Goal: Register for event/course

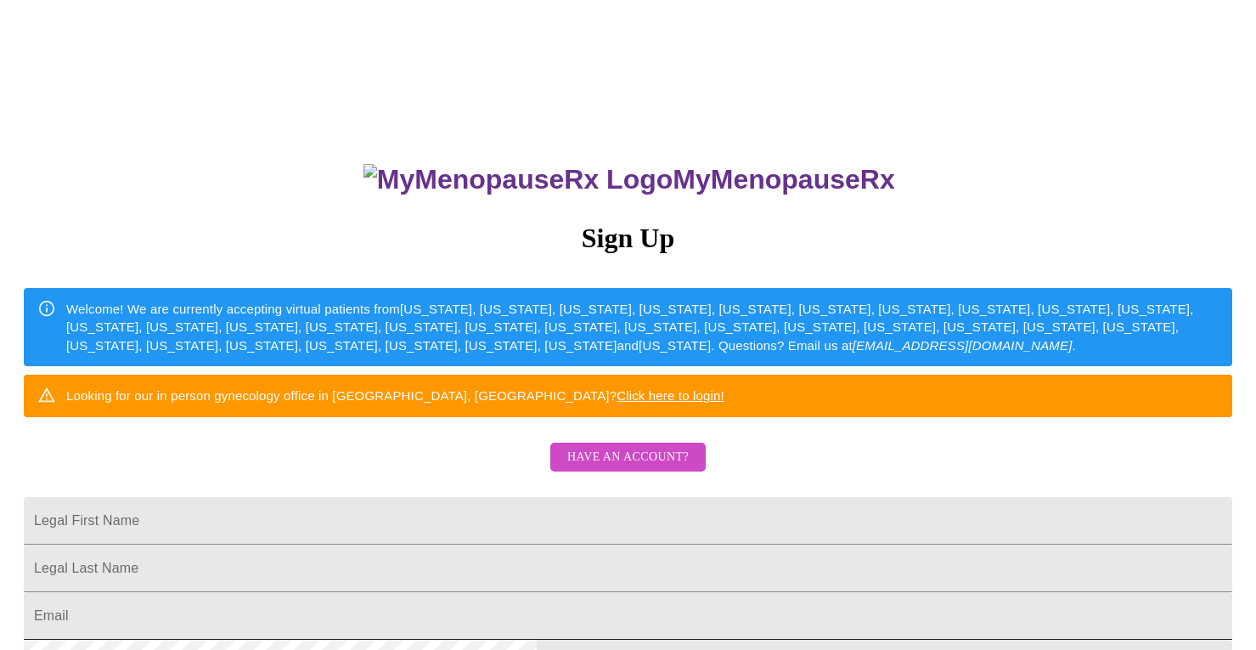
scroll to position [396, 0]
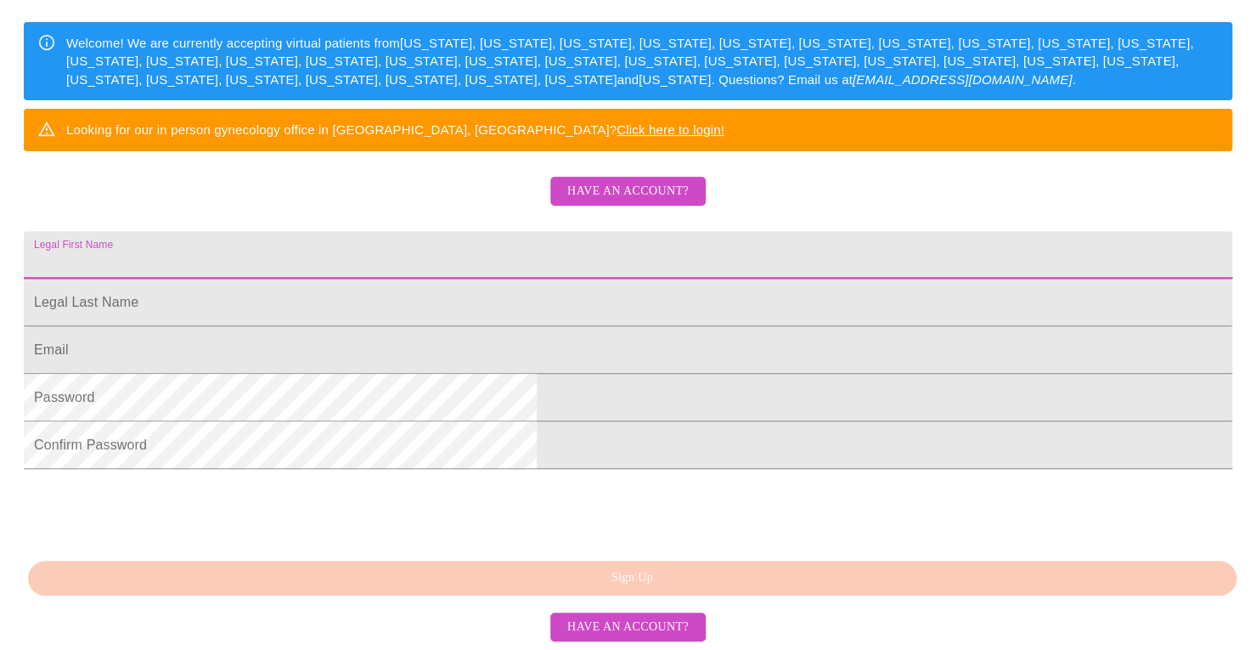
click at [560, 231] on input "Legal First Name" at bounding box center [628, 255] width 1209 height 48
drag, startPoint x: 562, startPoint y: 187, endPoint x: 299, endPoint y: 150, distance: 265.9
click at [299, 150] on div "MyMenopauseRx Sign Up Welcome! We are currently accepting virtual patients from…" at bounding box center [628, 131] width 1243 height 780
type input "[PERSON_NAME]"
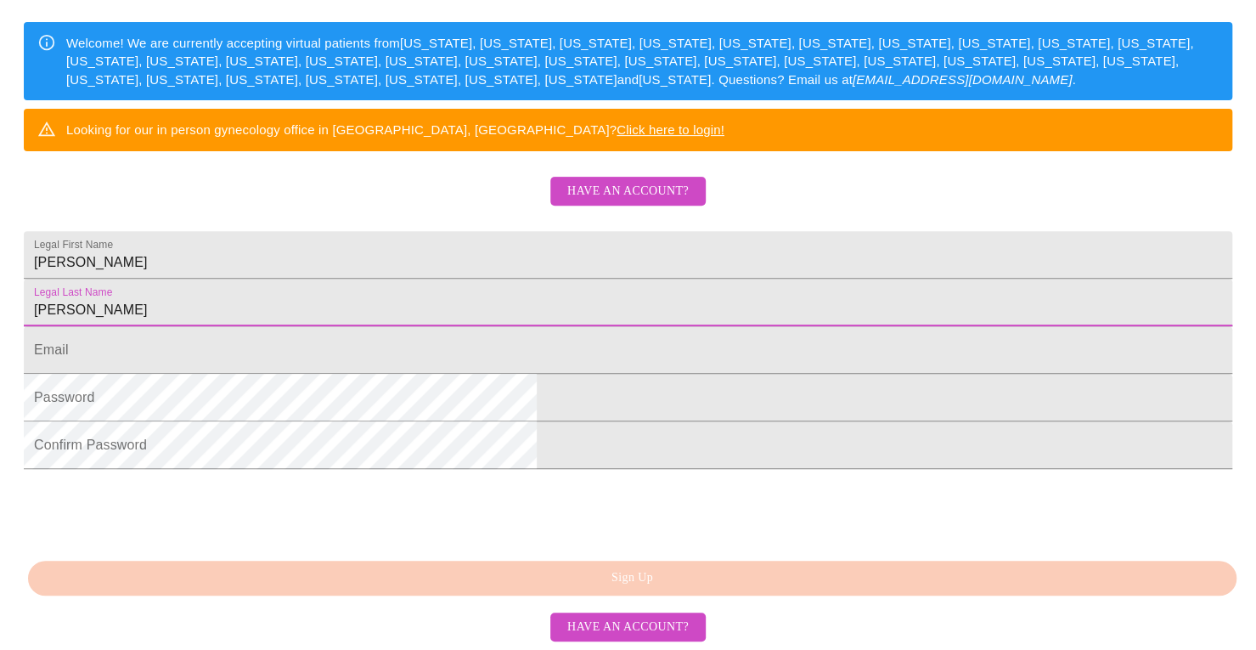
type input "[PERSON_NAME]"
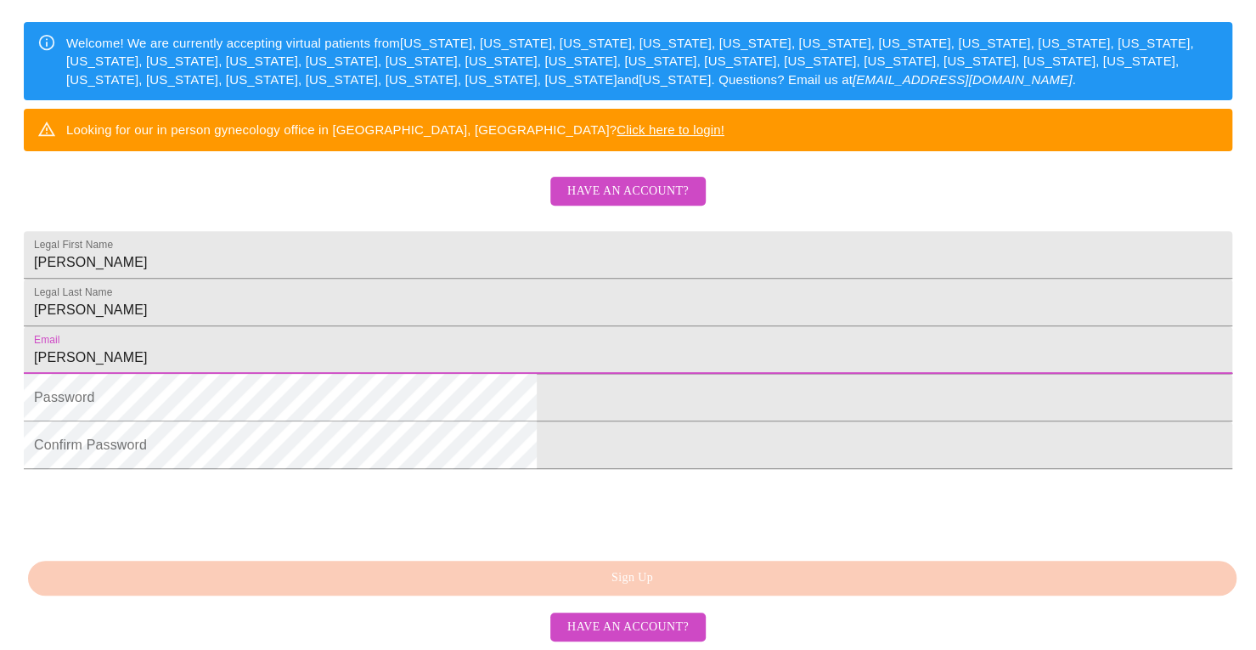
type input "[EMAIL_ADDRESS][DOMAIN_NAME]"
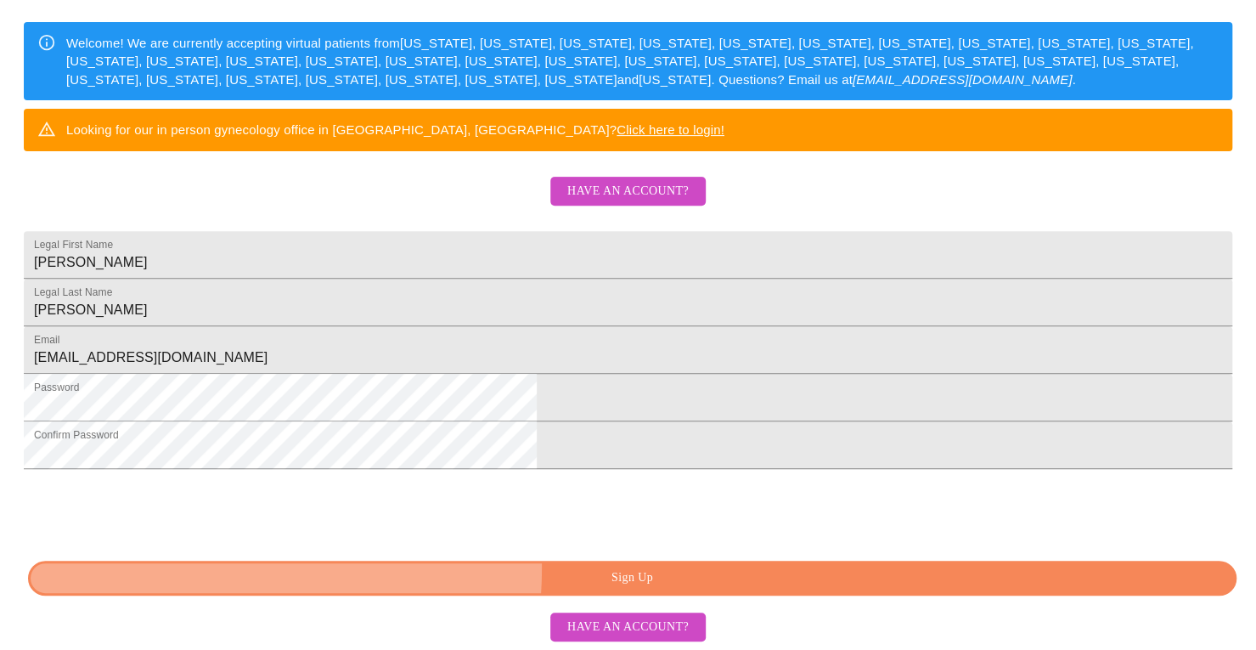
click at [495, 568] on span "Sign Up" at bounding box center [633, 577] width 1170 height 21
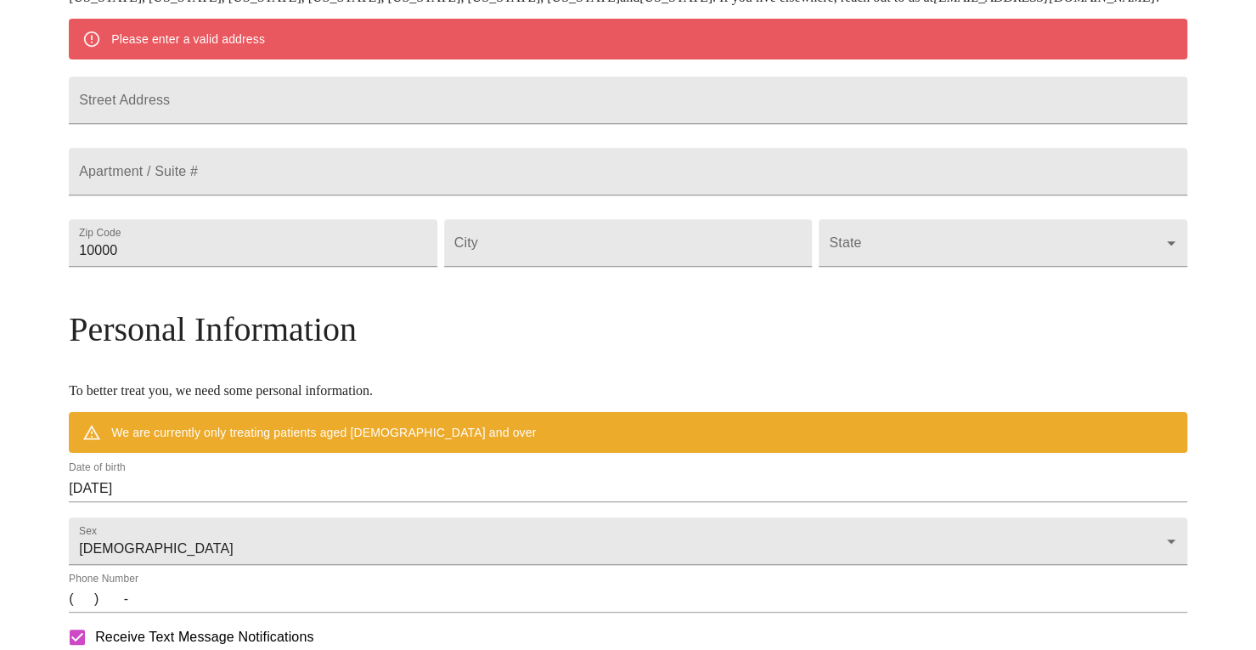
scroll to position [329, 0]
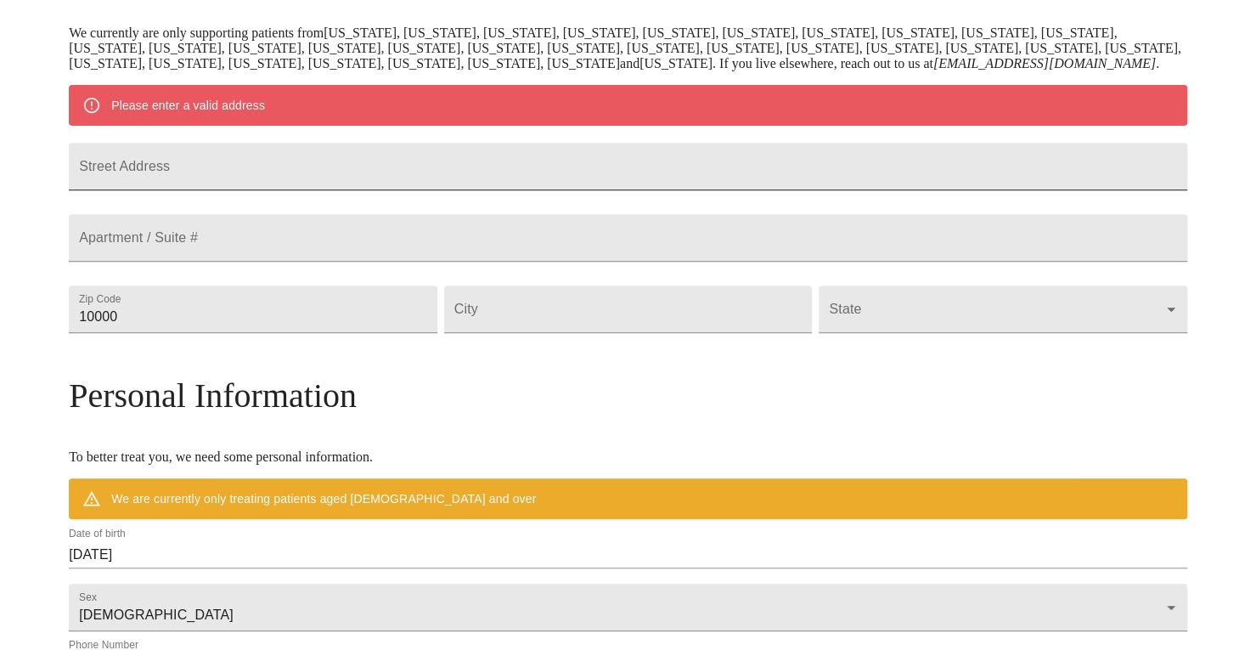
click at [409, 190] on input "Street Address" at bounding box center [628, 167] width 1119 height 48
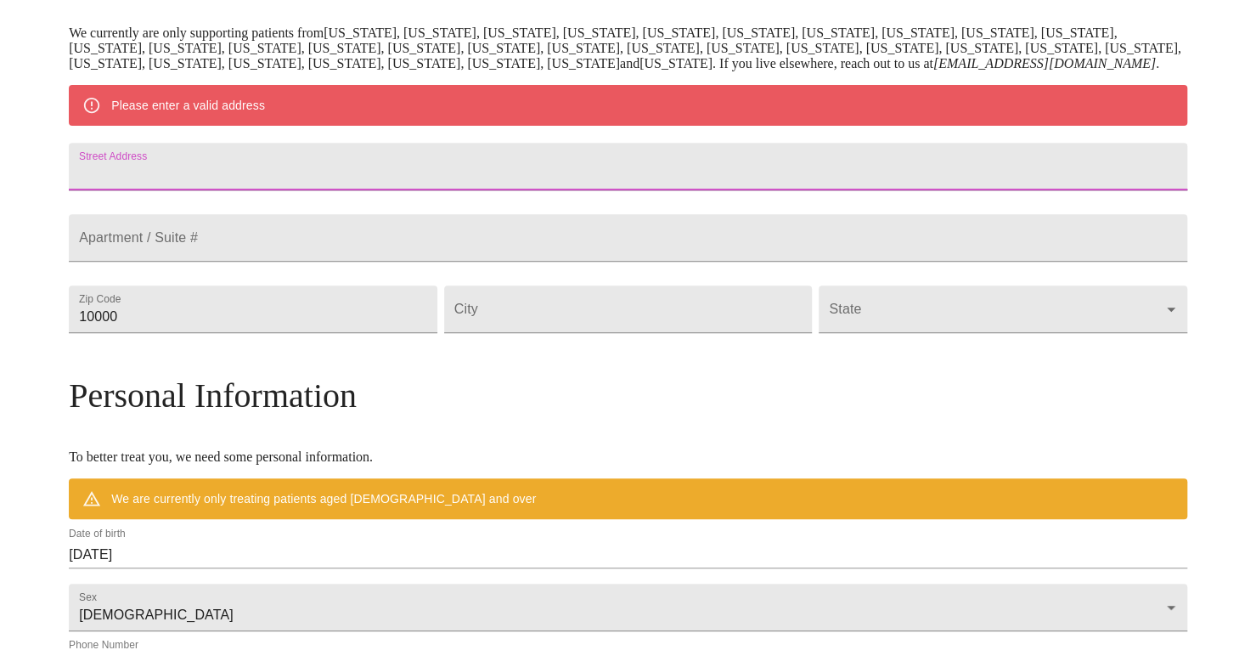
click at [387, 190] on input "Street Address" at bounding box center [628, 167] width 1119 height 48
click at [387, 190] on input "965 [PERSON_NAME]" at bounding box center [628, 167] width 1119 height 48
type input "[STREET_ADDRESS][PERSON_NAME]"
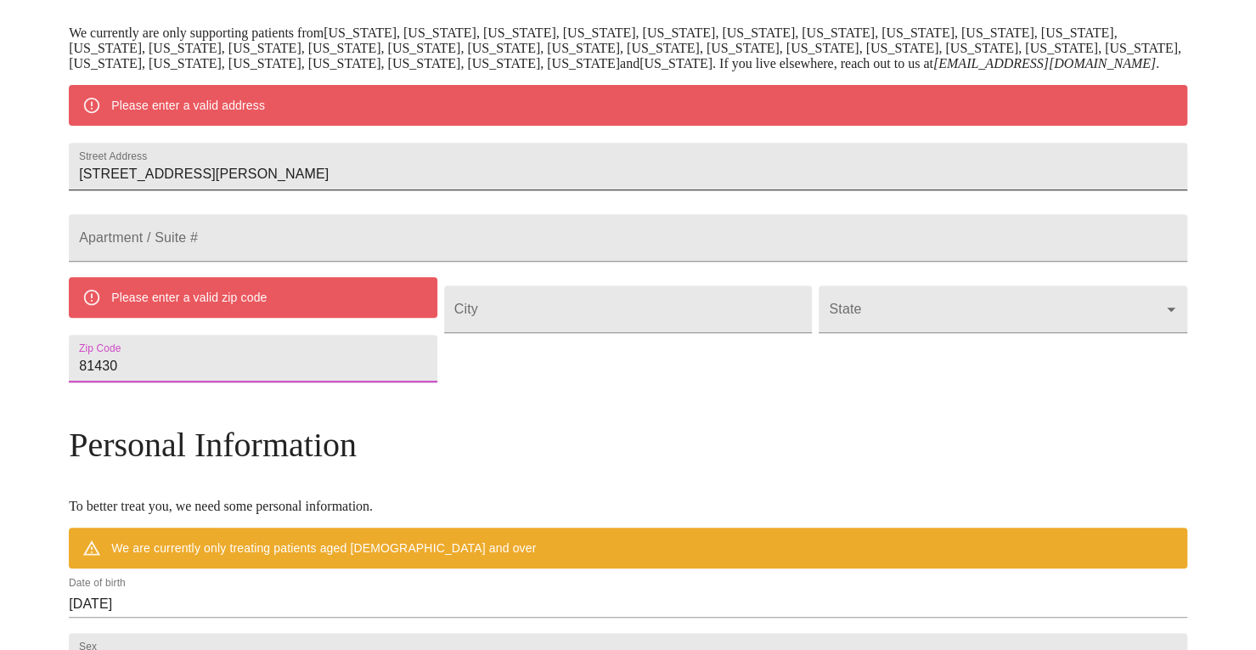
type input "81430"
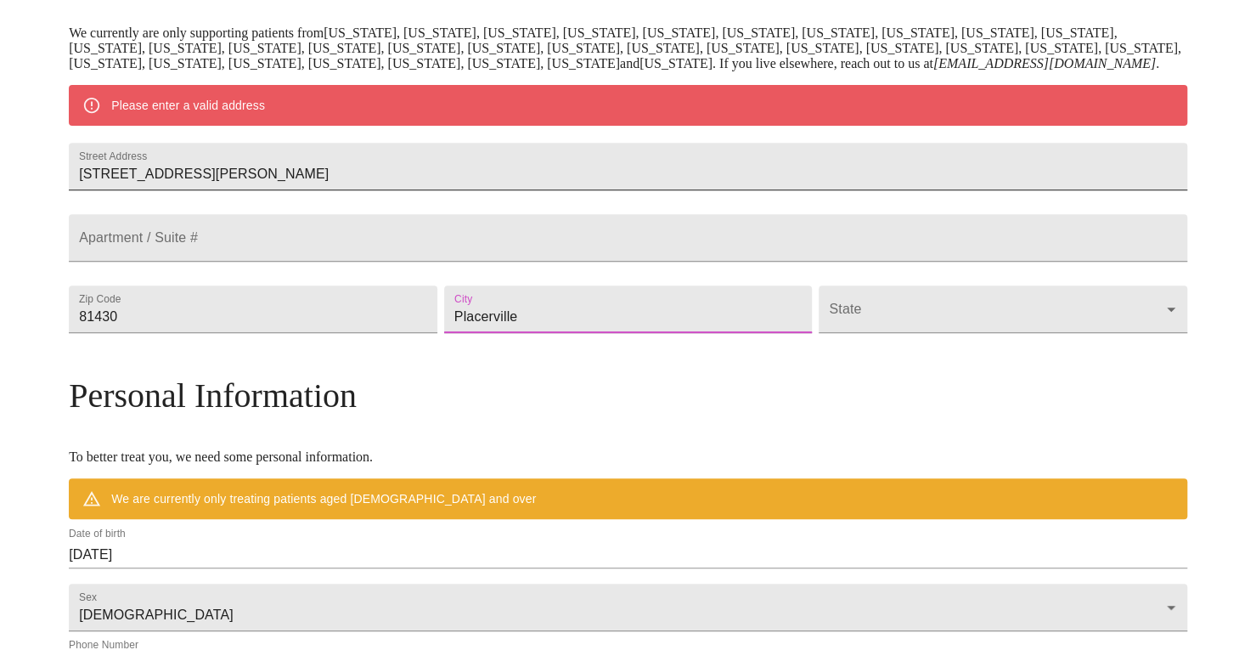
type input "Placerville"
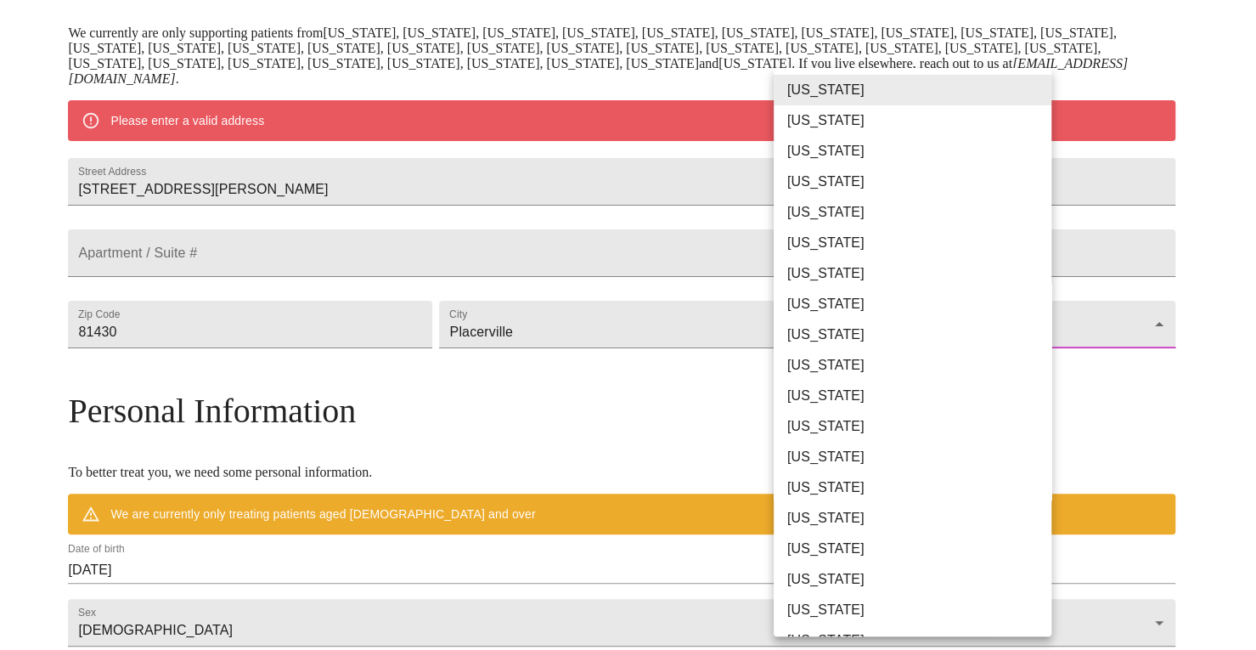
click at [804, 368] on body "MyMenopauseRx Welcome to MyMenopauseRx Since it's your first time here, you'll …" at bounding box center [628, 348] width 1243 height 1340
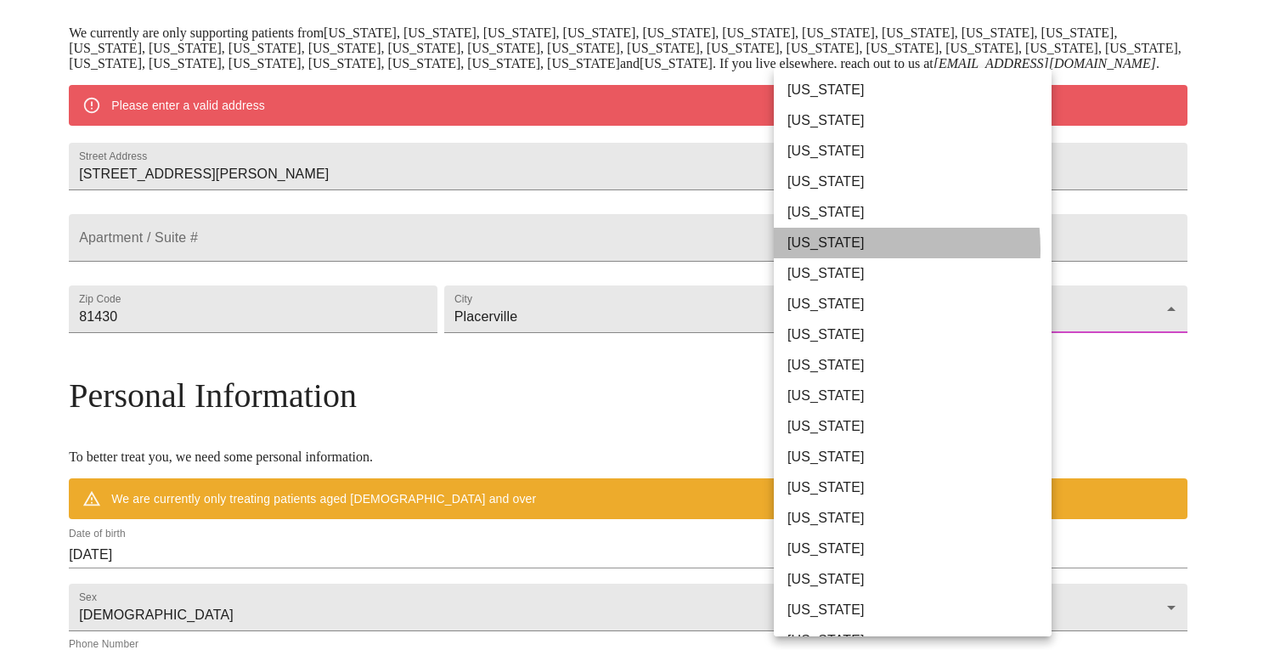
click at [825, 249] on li "[US_STATE]" at bounding box center [919, 243] width 291 height 31
type input "[US_STATE]"
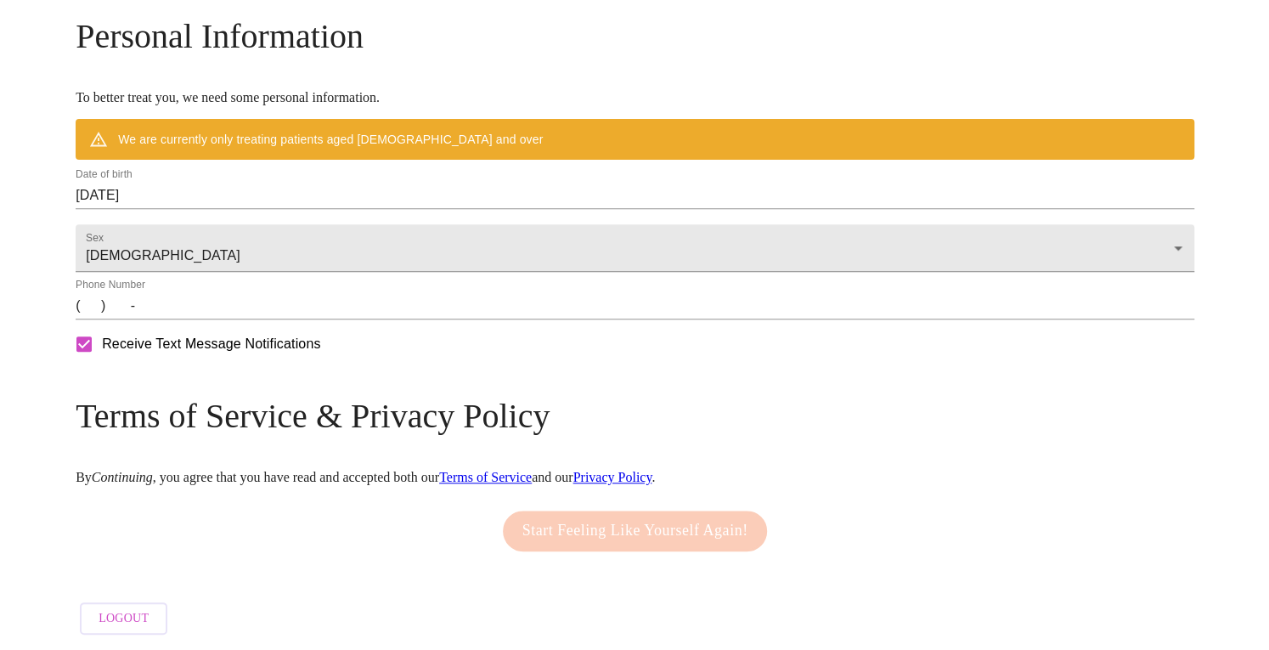
scroll to position [669, 0]
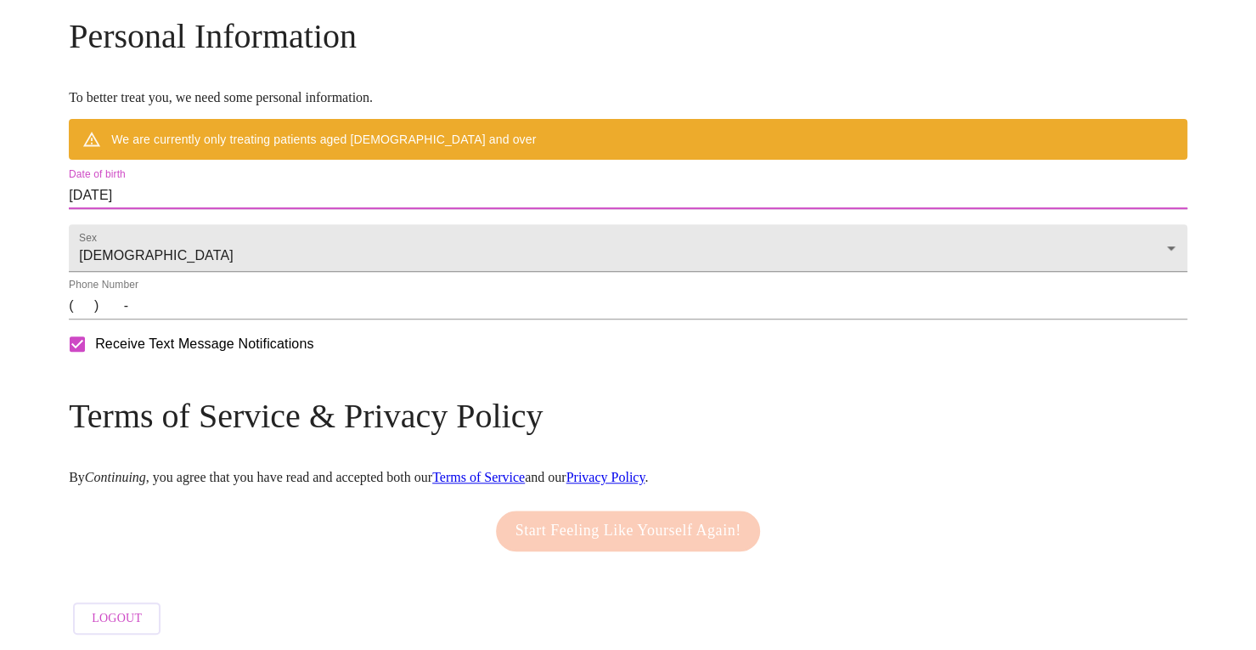
click at [89, 216] on div "MyMenopauseRx Welcome to MyMenopauseRx Since it's your first time here, you'll …" at bounding box center [628, 5] width 1119 height 1275
click at [358, 209] on input "[DATE]" at bounding box center [628, 195] width 1119 height 27
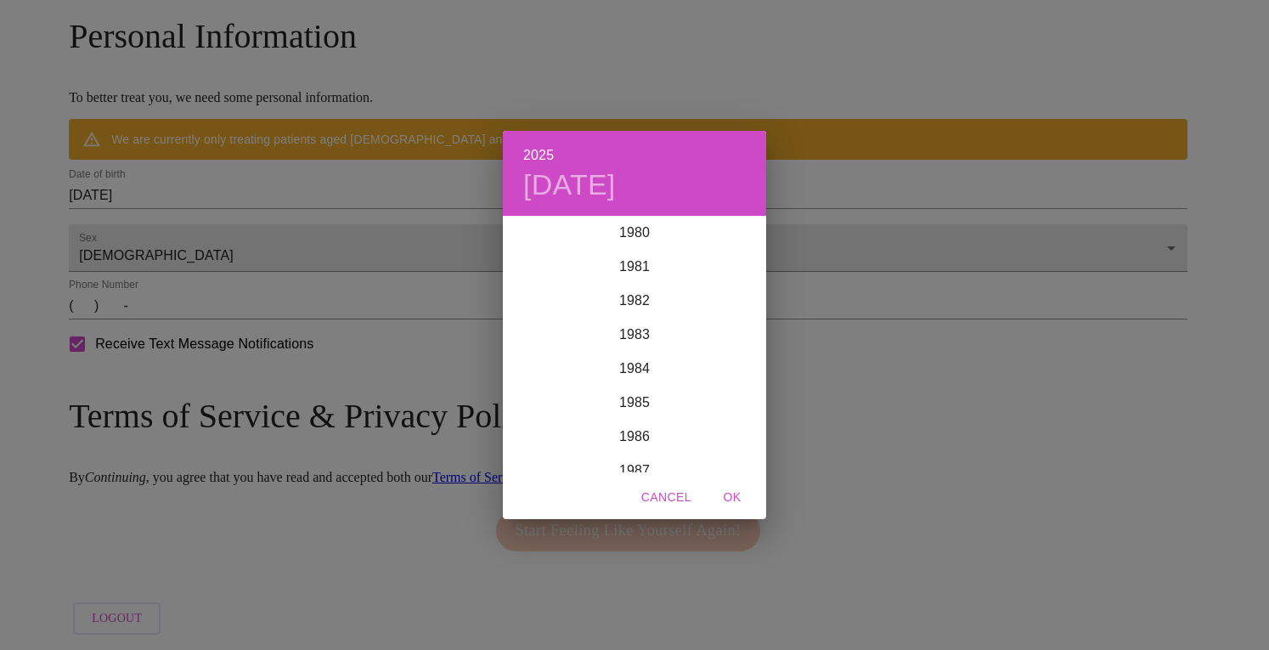
scroll to position [2735, 0]
click at [639, 316] on div "1982" at bounding box center [634, 319] width 263 height 34
click at [637, 444] on div "Nov" at bounding box center [633, 441] width 87 height 64
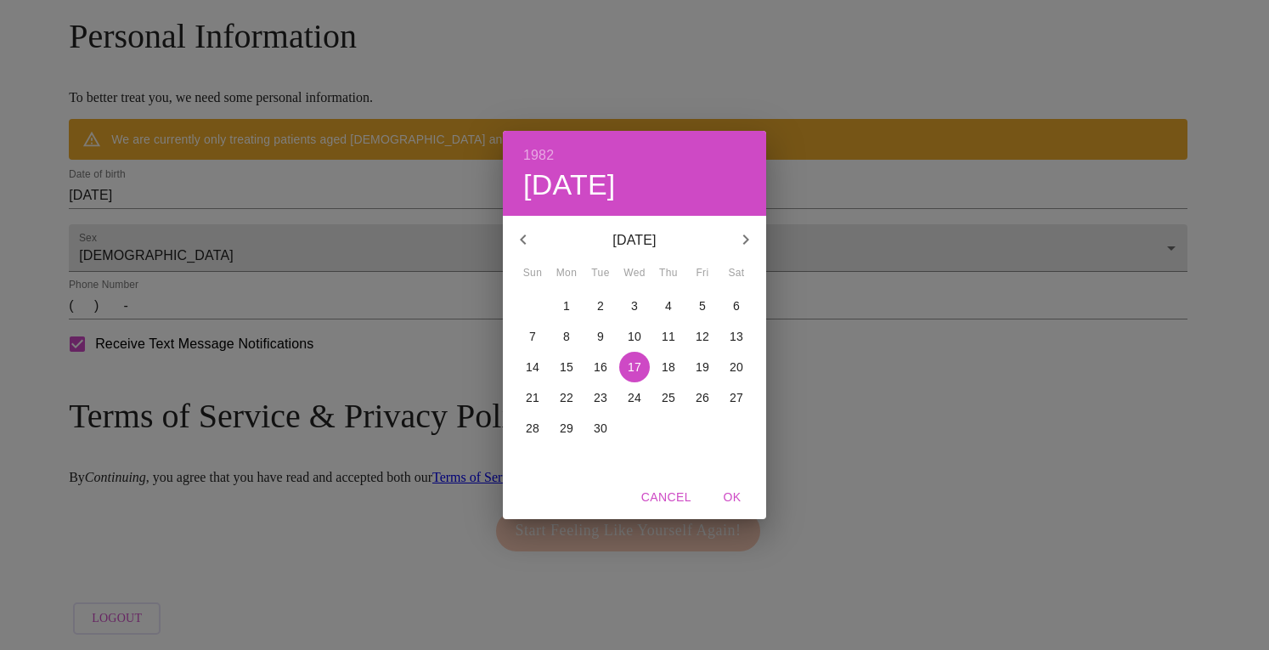
click at [598, 308] on p "2" at bounding box center [600, 305] width 7 height 17
click at [737, 500] on span "OK" at bounding box center [732, 497] width 41 height 21
type input "[DATE]"
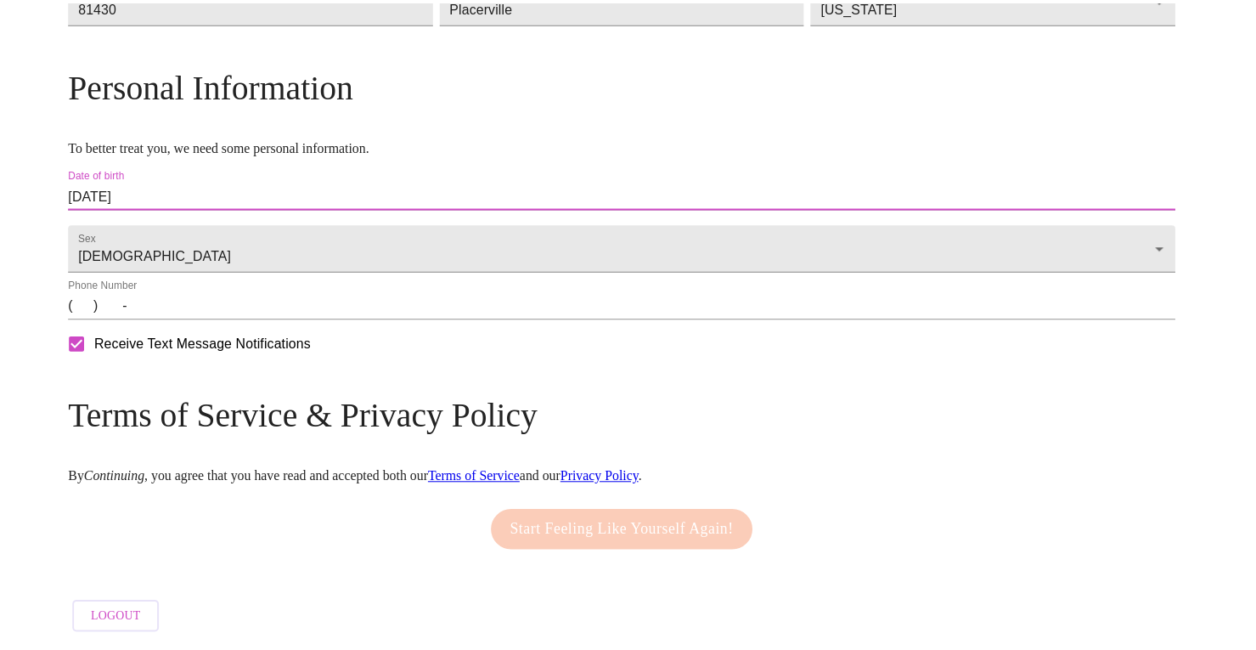
scroll to position [656, 0]
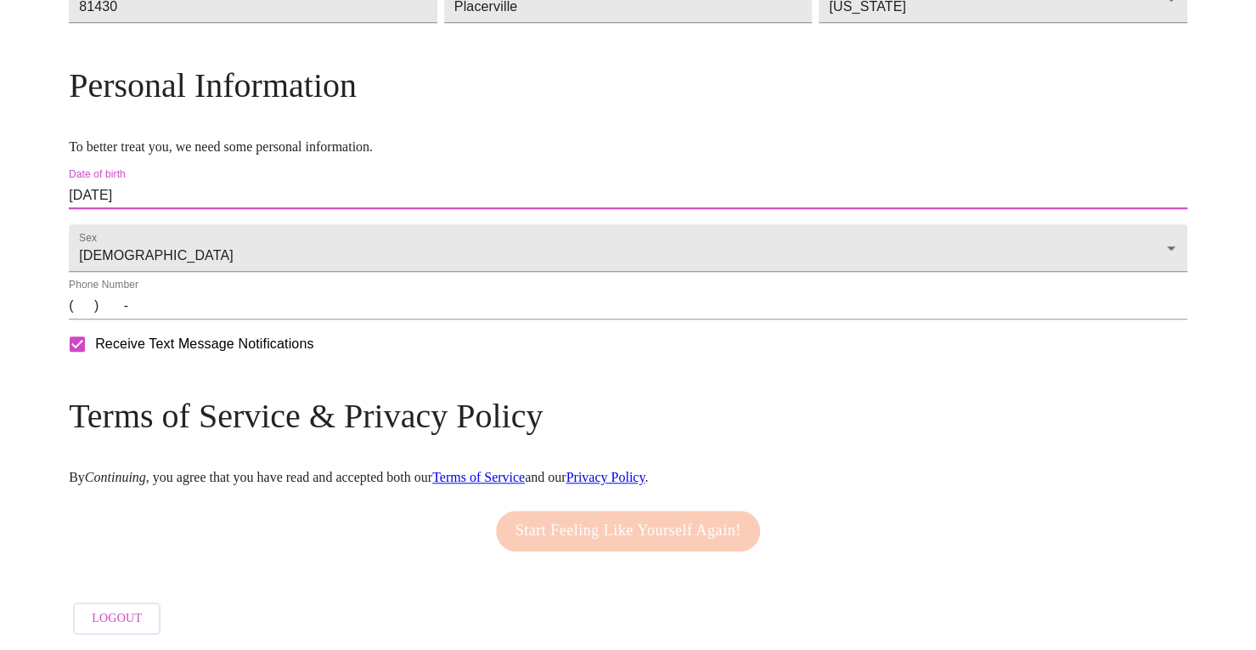
click at [262, 305] on input "(   )    -" at bounding box center [628, 305] width 1119 height 27
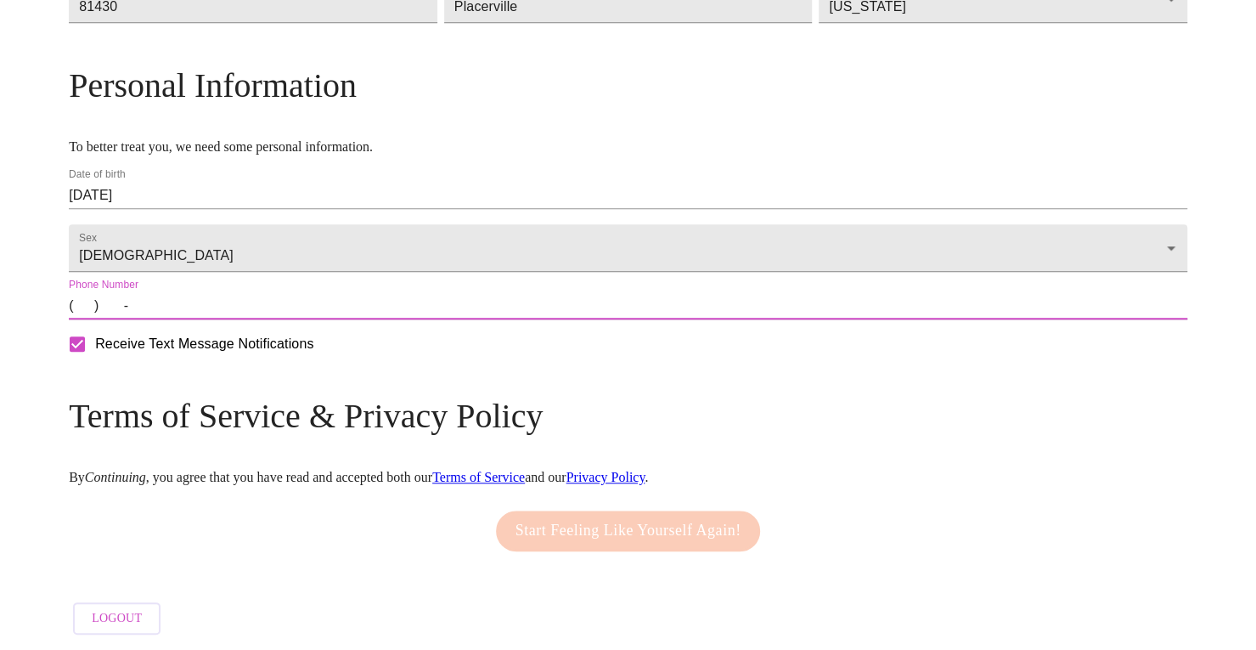
click at [214, 315] on input "(   )    -" at bounding box center [628, 305] width 1119 height 27
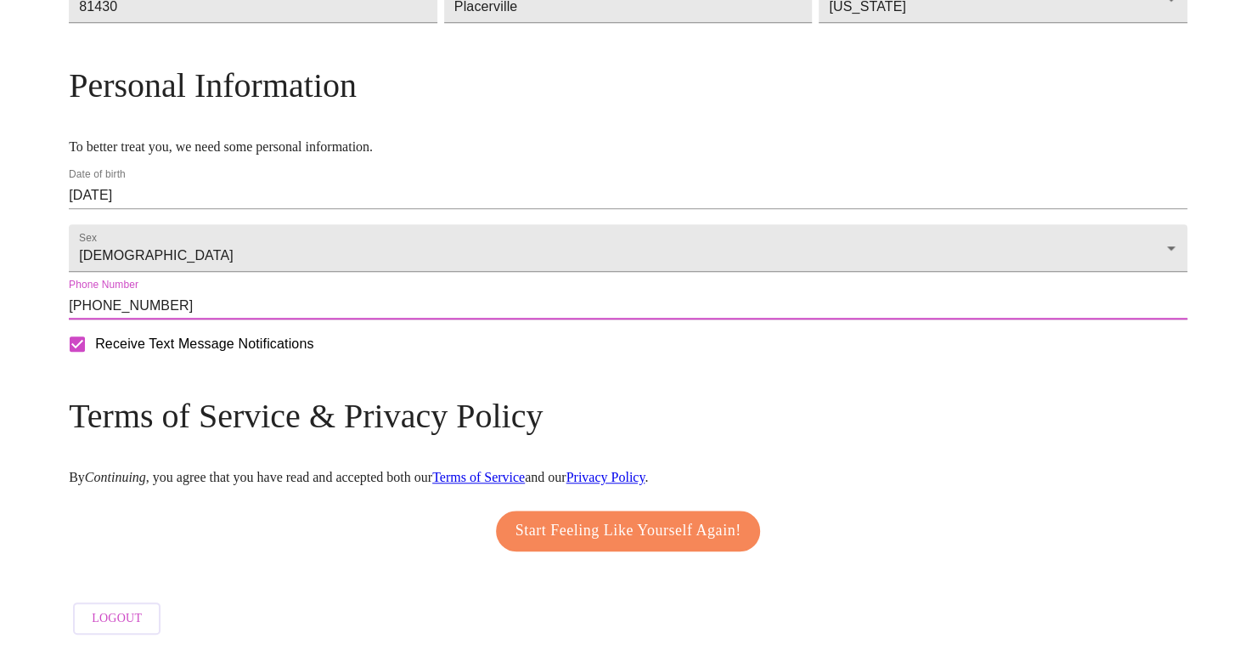
type input "[PHONE_NUMBER]"
click at [95, 353] on input "Receive Text Message Notifications" at bounding box center [77, 344] width 36 height 36
checkbox input "false"
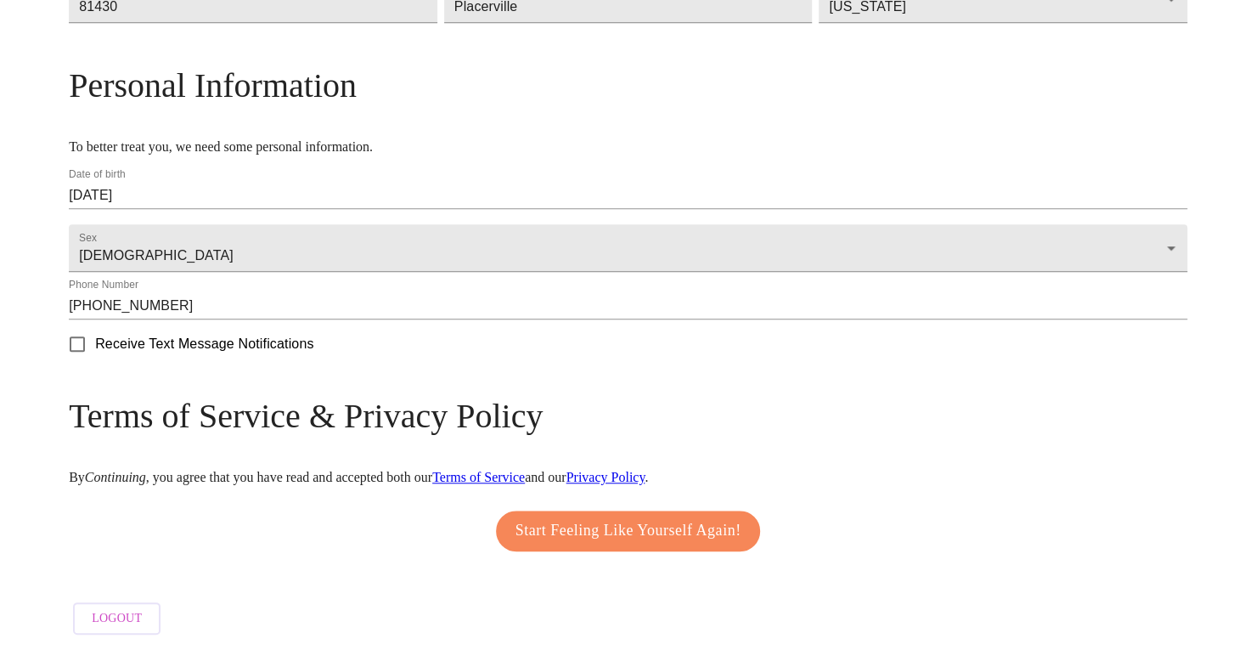
click at [673, 519] on span "Start Feeling Like Yourself Again!" at bounding box center [629, 530] width 226 height 27
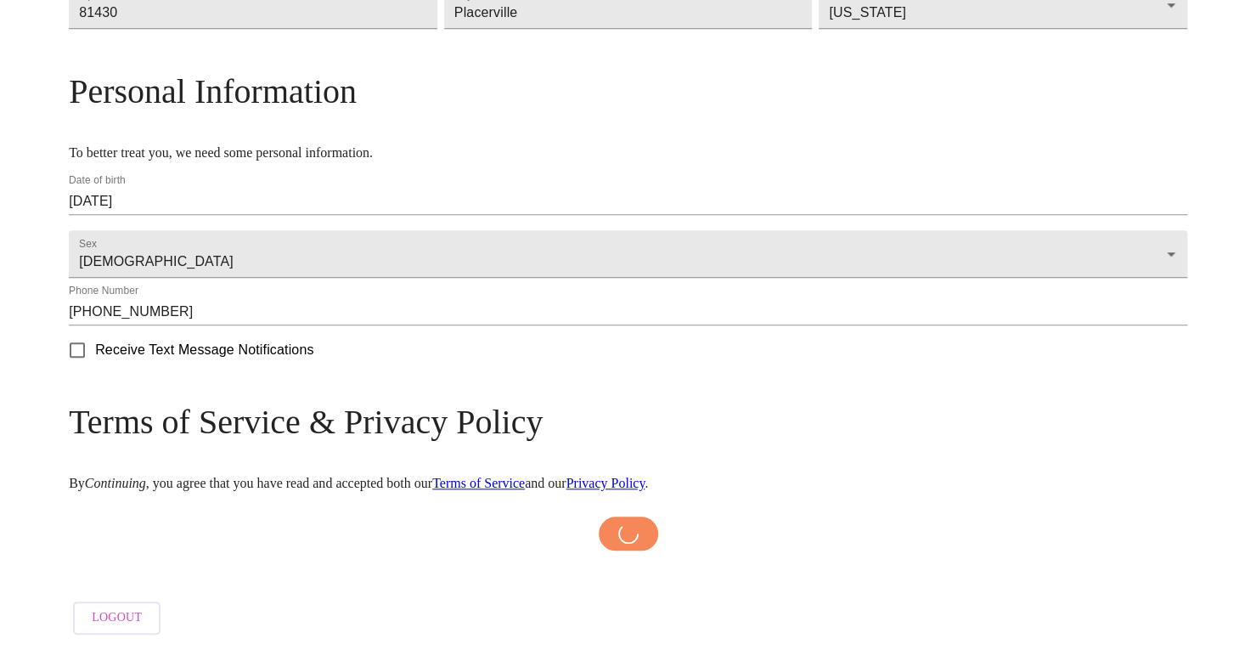
scroll to position [650, 0]
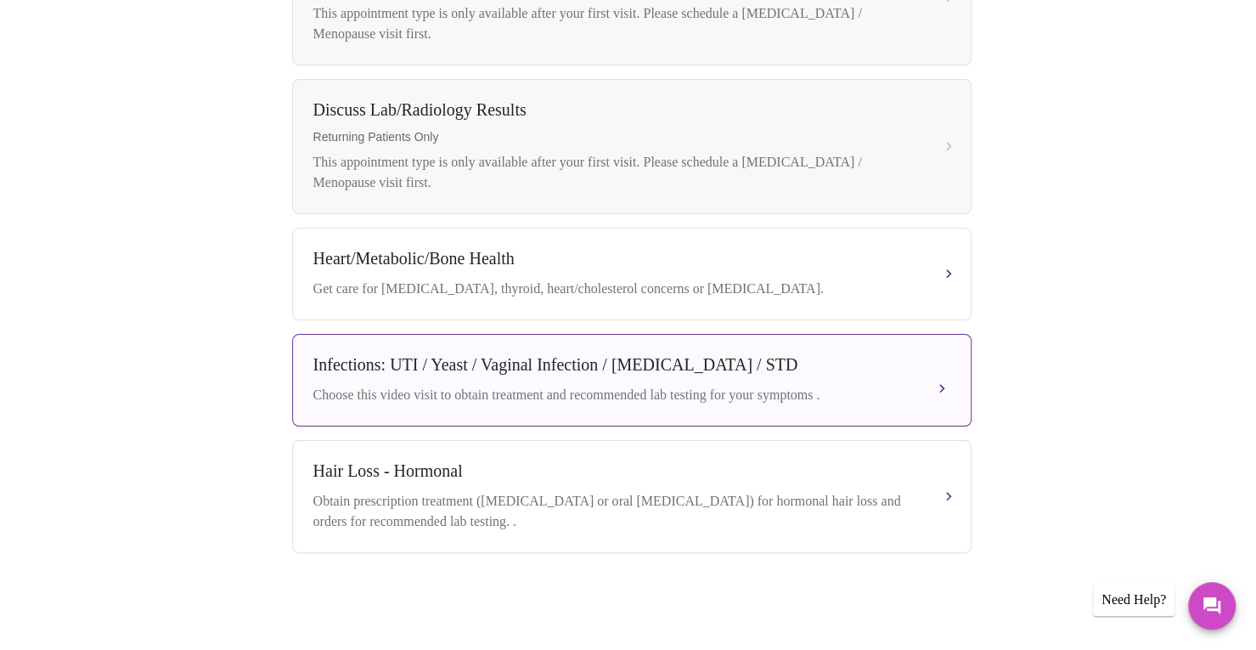
scroll to position [296, 0]
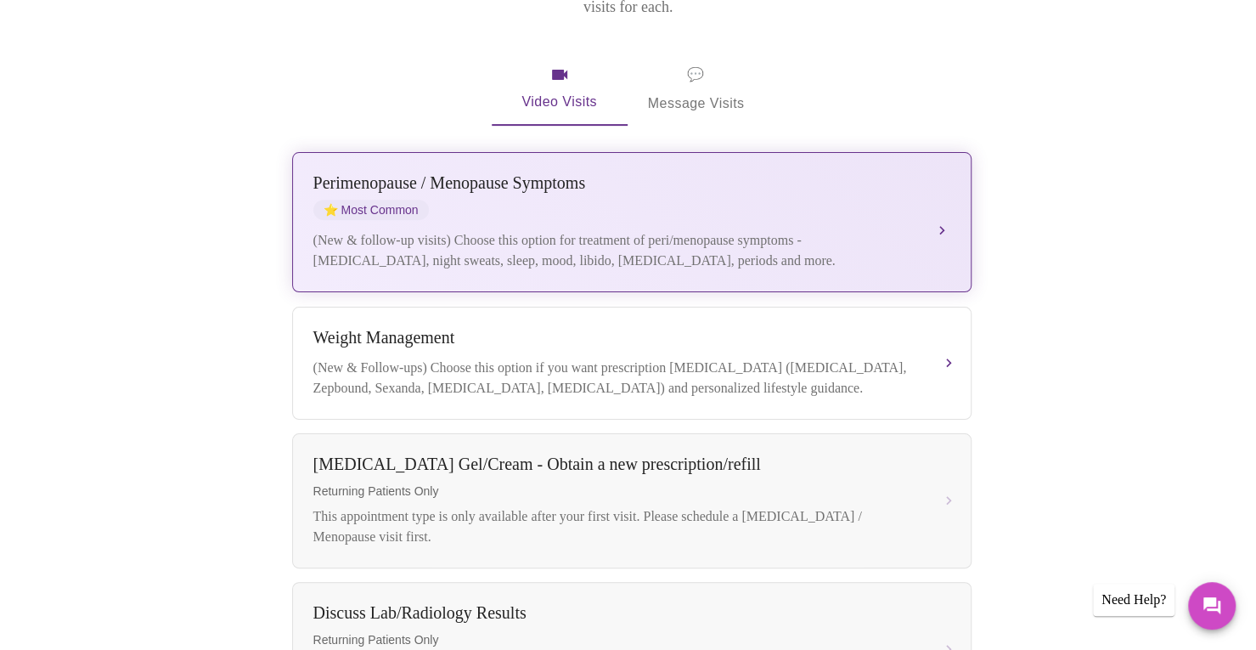
click at [926, 198] on div "[MEDICAL_DATA] / Menopause Symptoms ⭐ Most Common (New & follow-up visits) Choo…" at bounding box center [631, 222] width 637 height 98
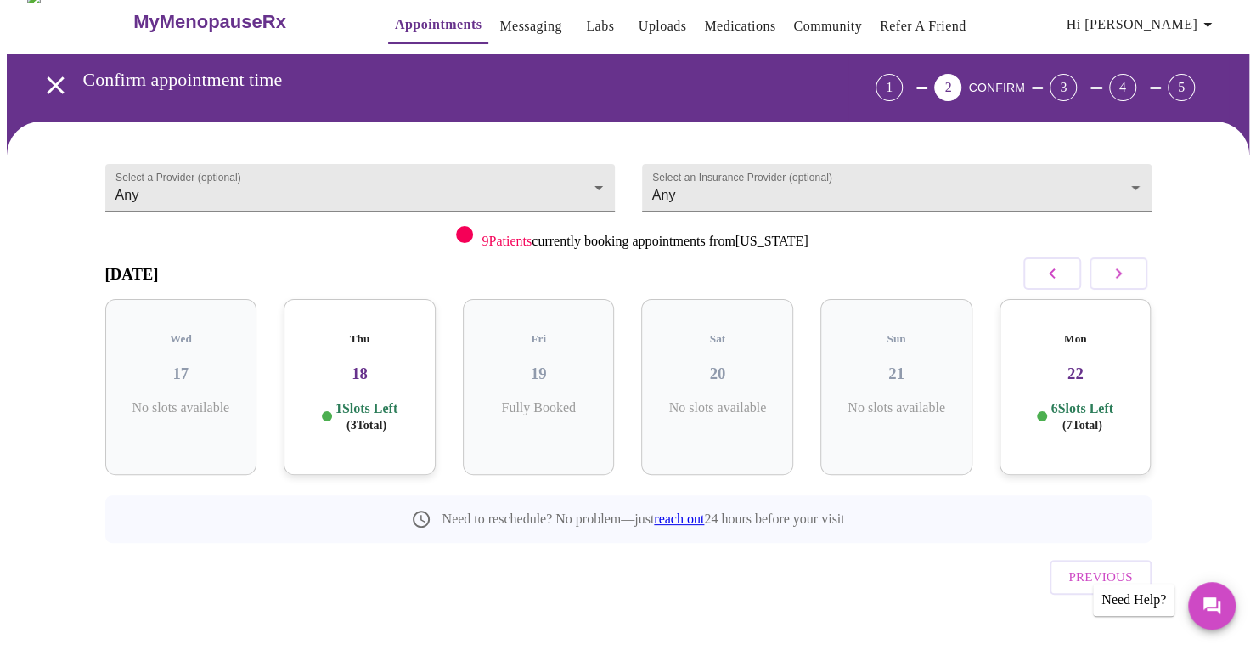
click at [377, 400] on p "1 Slots Left ( 3 Total)" at bounding box center [367, 416] width 62 height 33
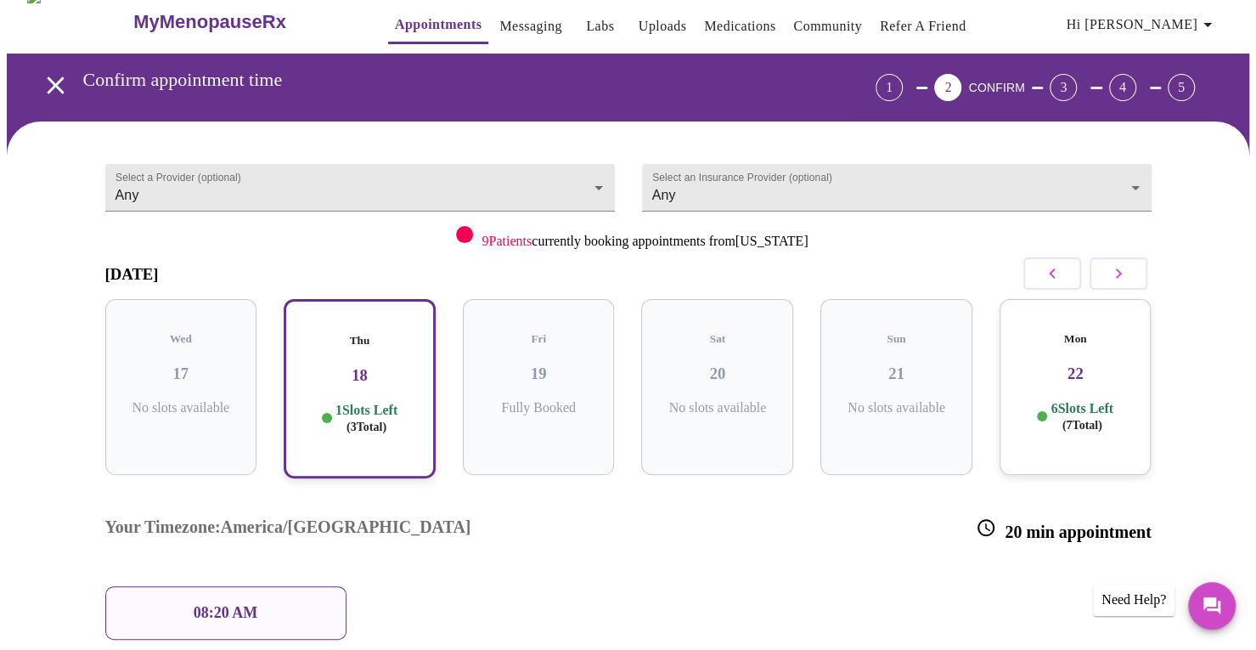
click at [1103, 364] on h3 "22" at bounding box center [1075, 373] width 125 height 19
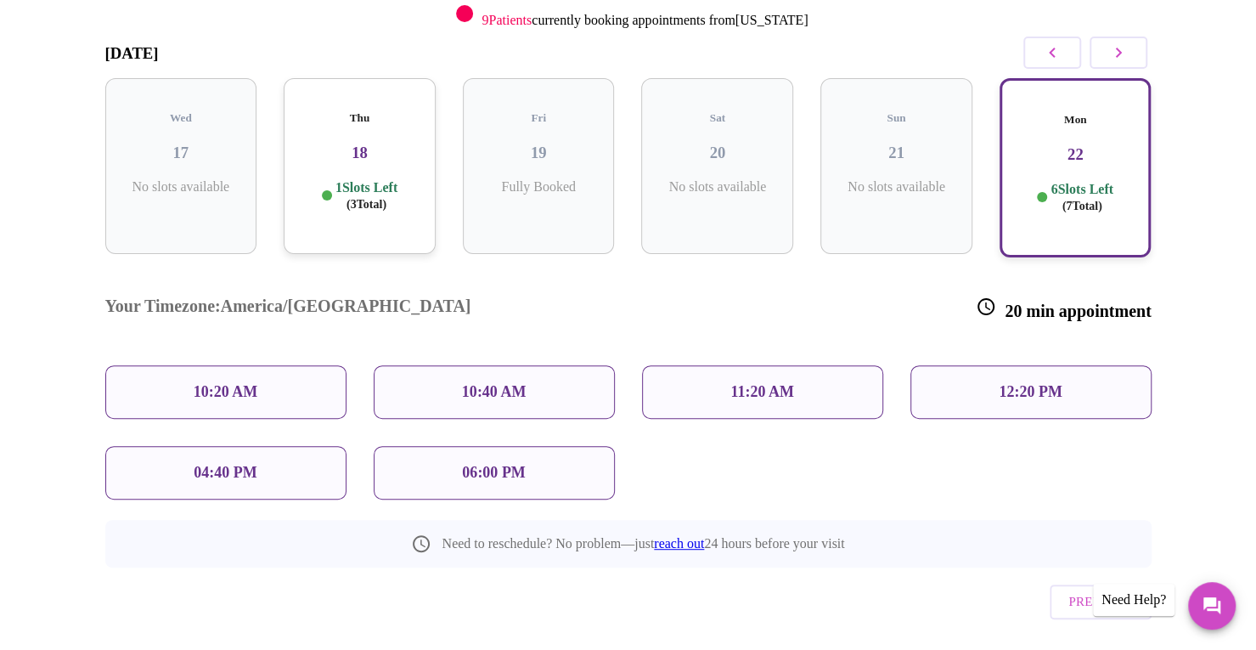
scroll to position [240, 0]
